Goal: Information Seeking & Learning: Learn about a topic

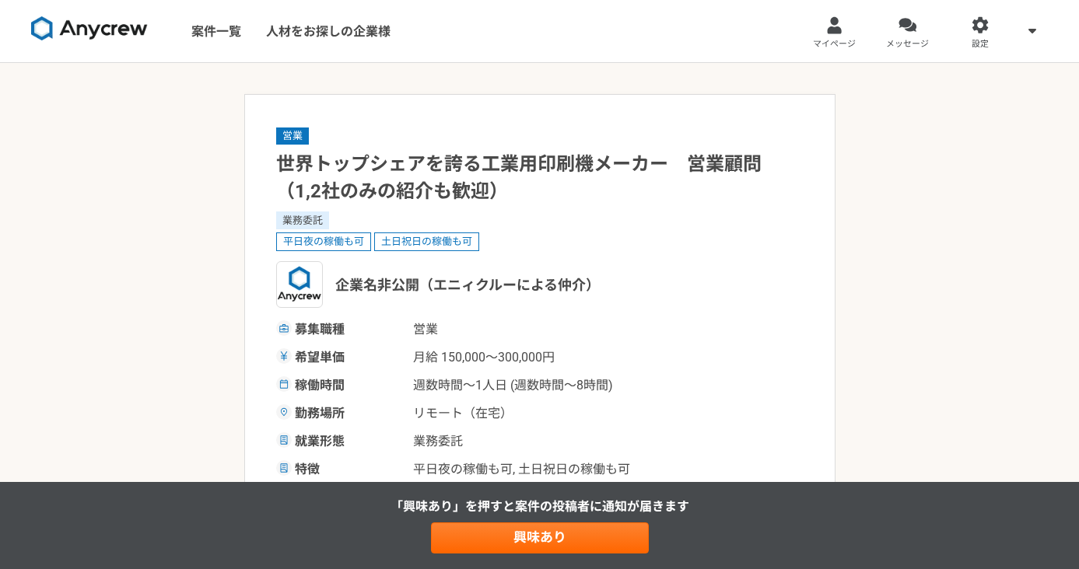
click at [825, 16] on div at bounding box center [834, 25] width 18 height 18
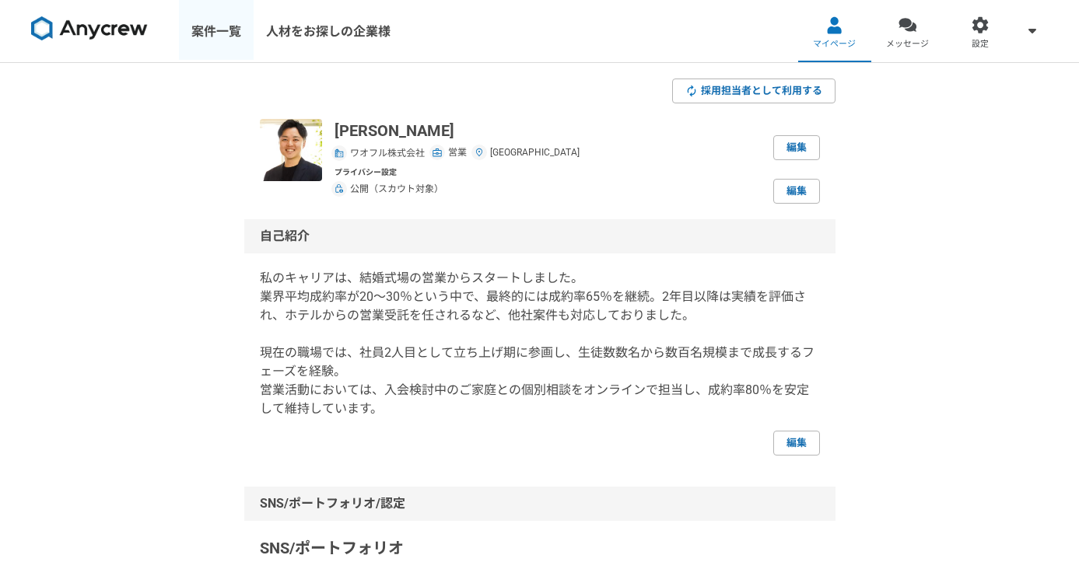
click at [210, 31] on link "案件一覧" at bounding box center [216, 31] width 75 height 62
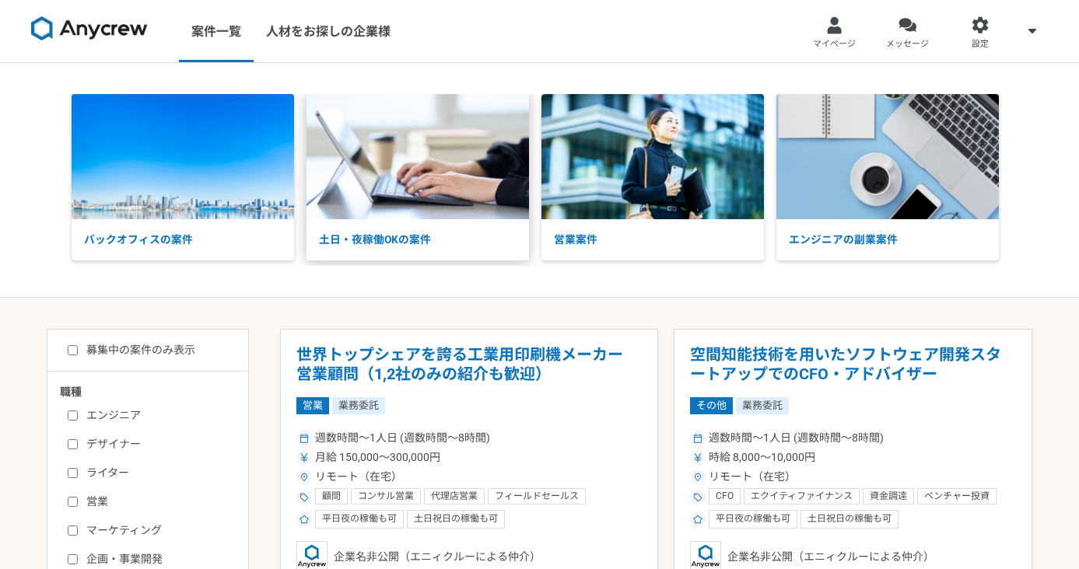
click at [415, 231] on p "土日・夜稼働OKの案件" at bounding box center [417, 239] width 222 height 41
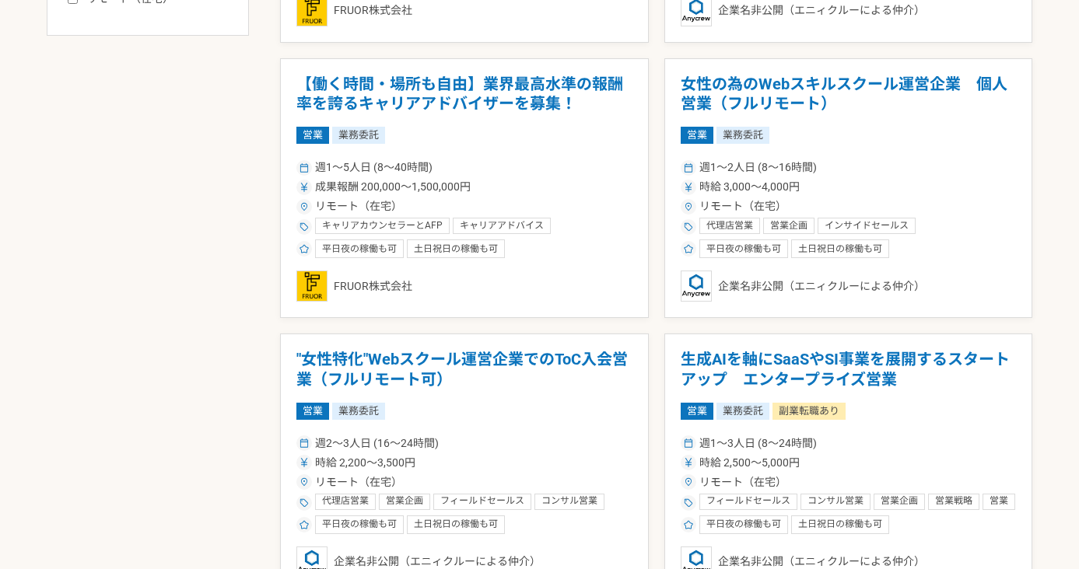
scroll to position [848, 0]
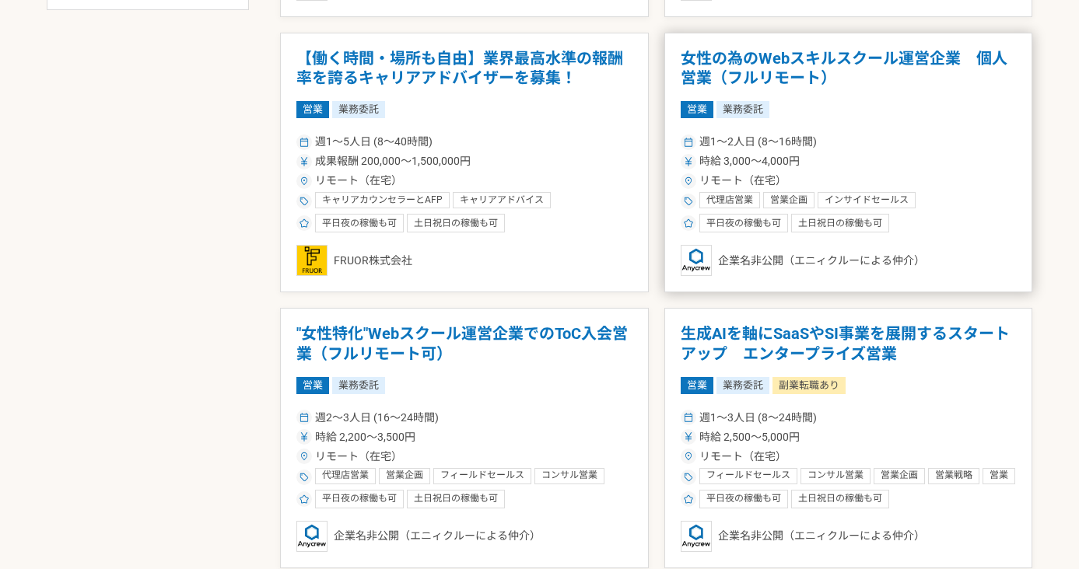
click at [821, 98] on article "女性の為のWebスキルスクール運営企業　個人営業（フルリモート） 営業 業務委託 週1〜2人日 (8〜16時間) 時給 3,000〜4,000円 リモート（在…" at bounding box center [848, 163] width 369 height 261
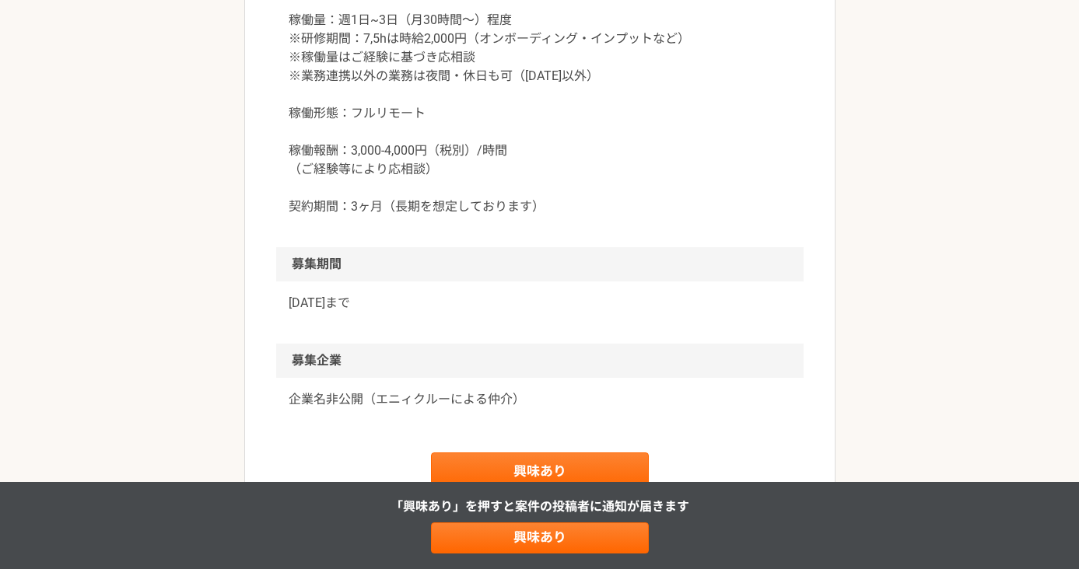
scroll to position [1419, 0]
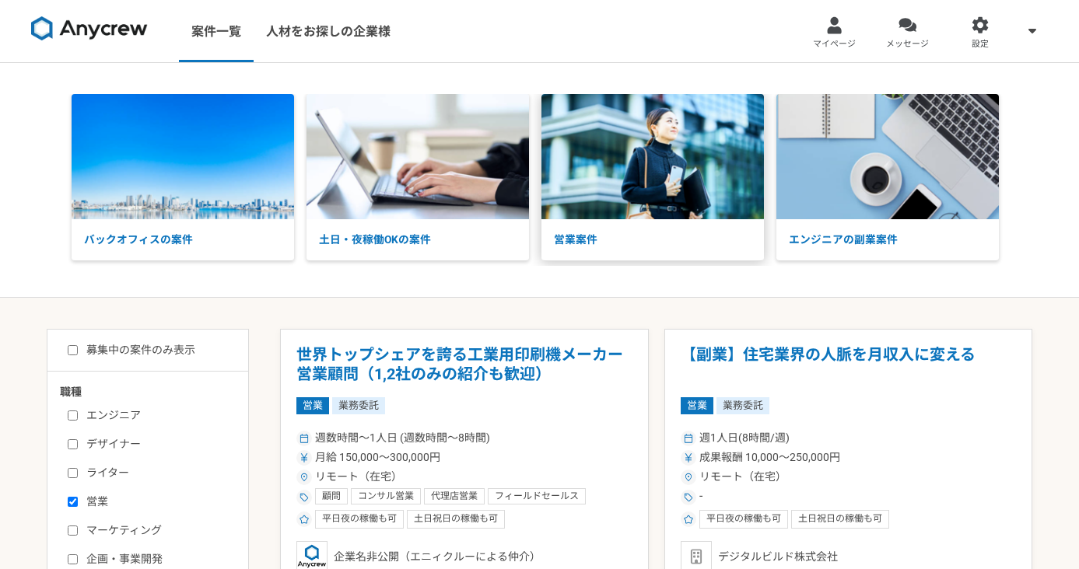
click at [562, 215] on img at bounding box center [652, 156] width 222 height 125
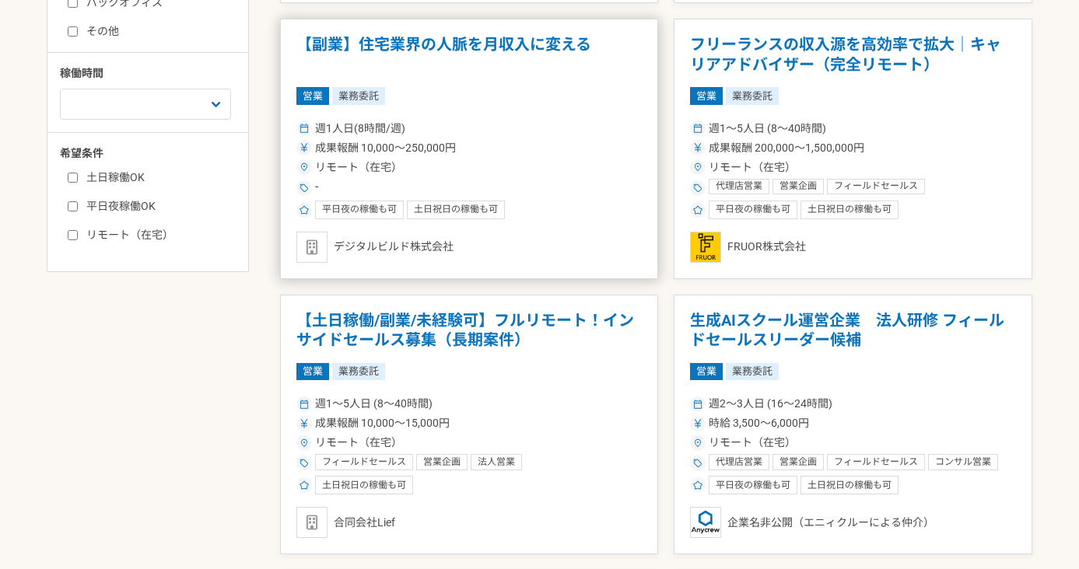
scroll to position [599, 0]
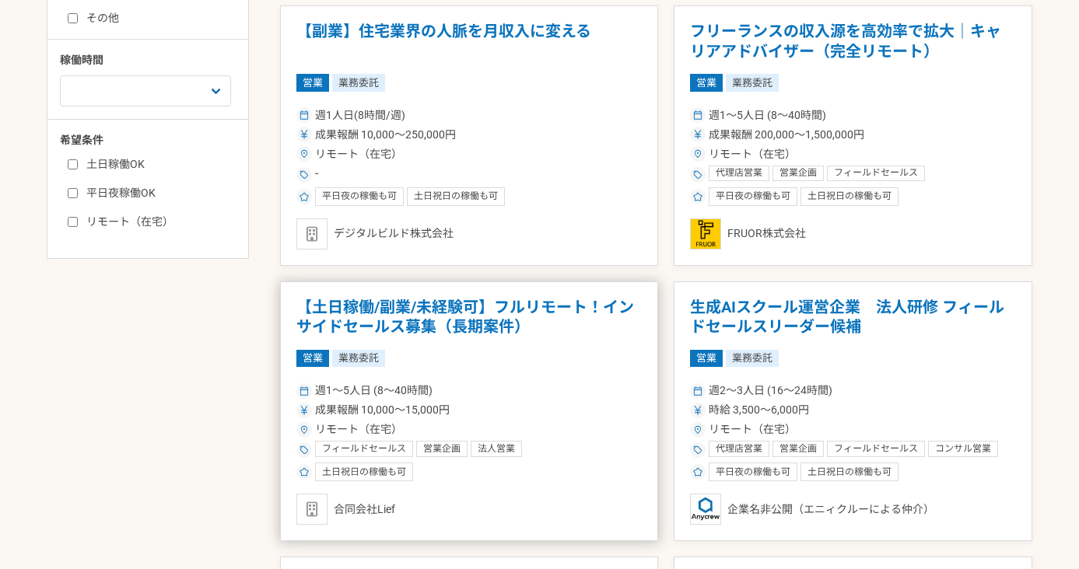
click at [432, 307] on h1 "【土日稼働/副業/未経験可】フルリモート！インサイドセールス募集（長期案件）" at bounding box center [468, 318] width 345 height 40
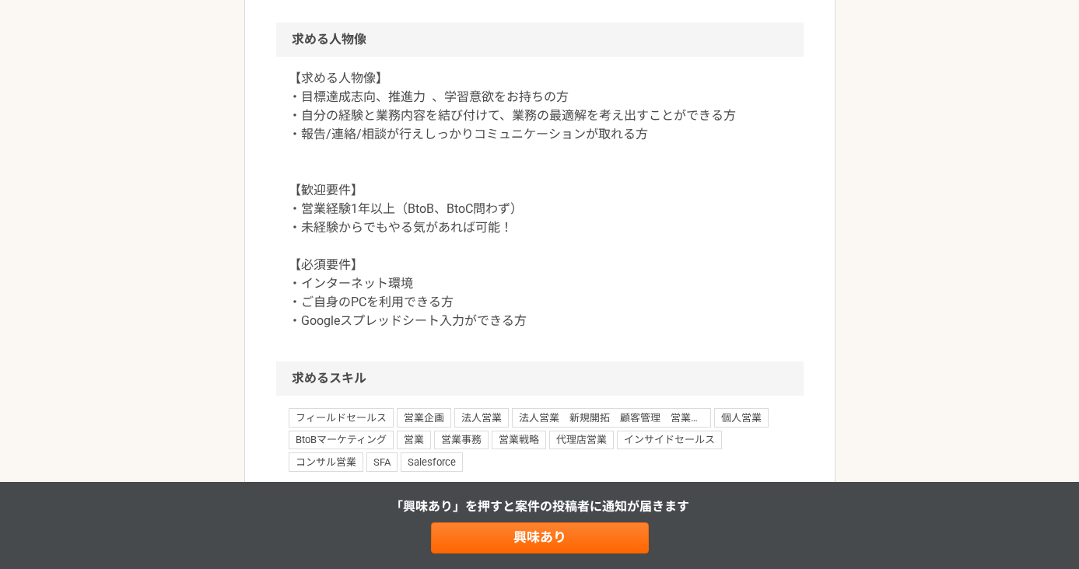
scroll to position [1615, 0]
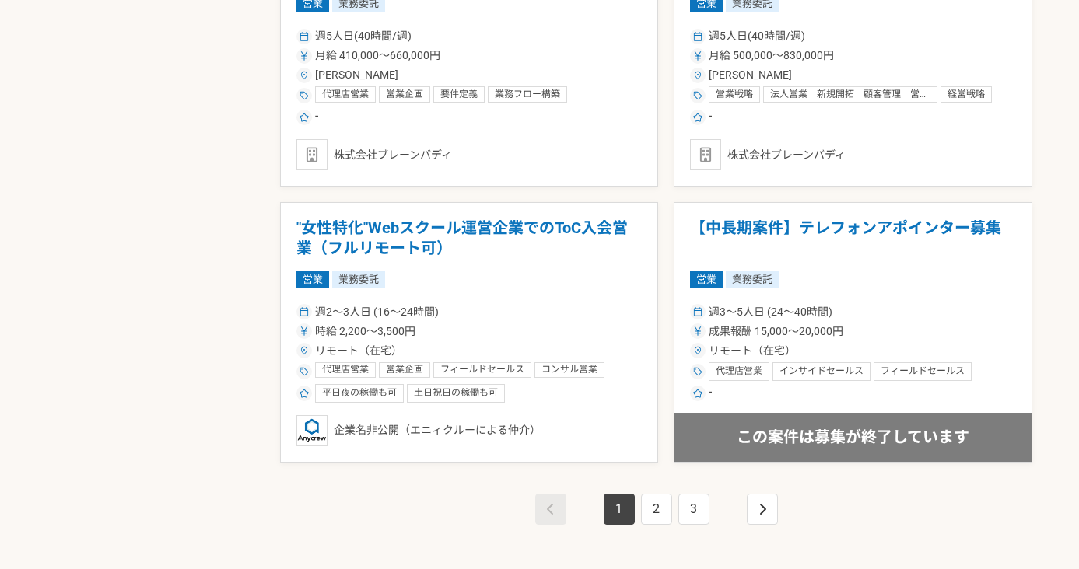
scroll to position [2762, 0]
